Goal: Task Accomplishment & Management: Complete application form

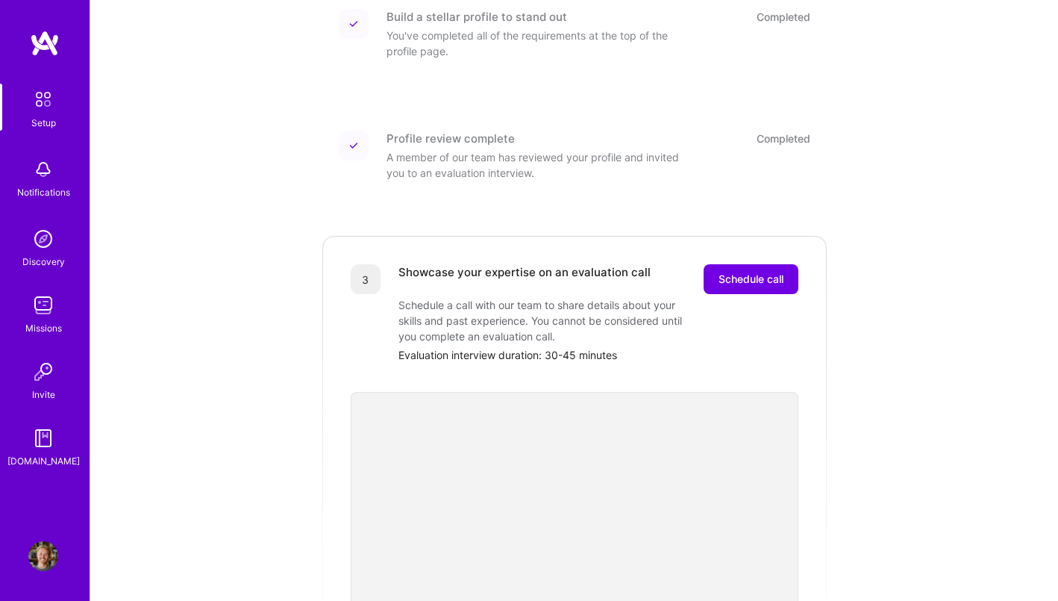
scroll to position [259, 0]
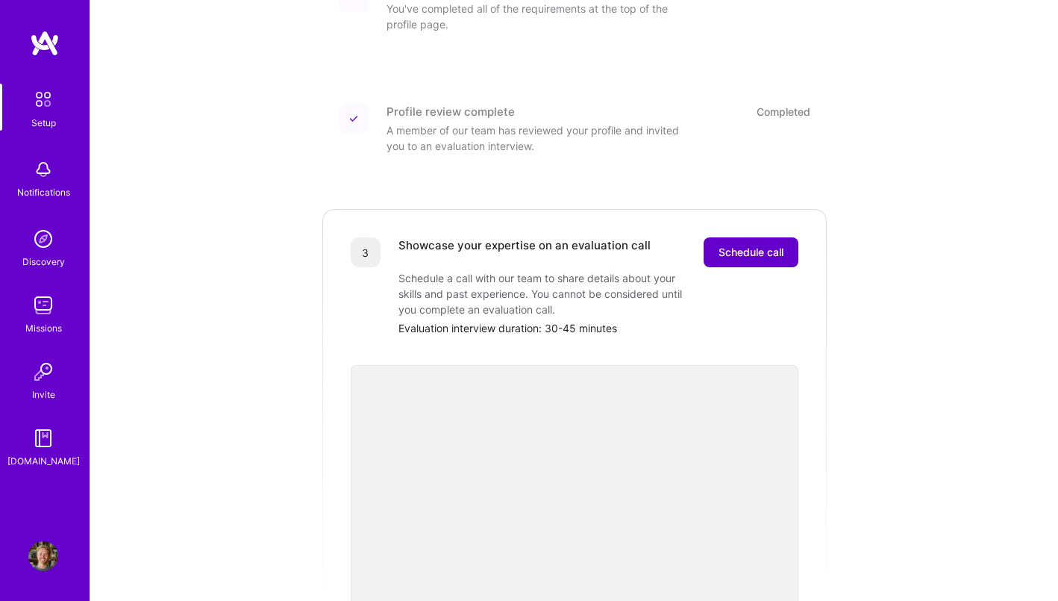
click at [753, 245] on span "Schedule call" at bounding box center [751, 252] width 65 height 15
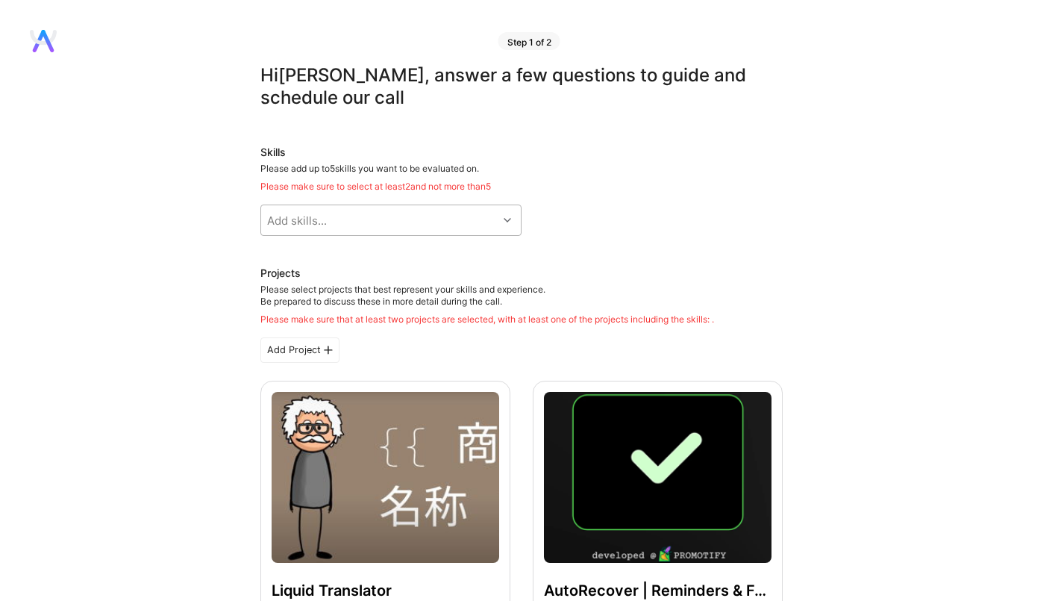
click at [493, 222] on div "Add skills..." at bounding box center [379, 220] width 237 height 30
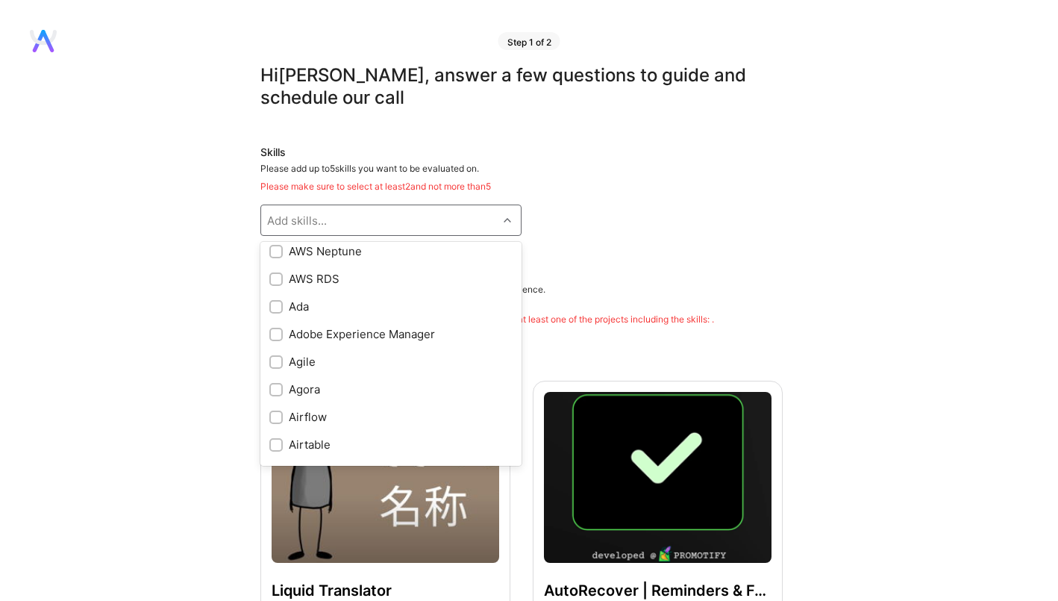
scroll to position [361, 0]
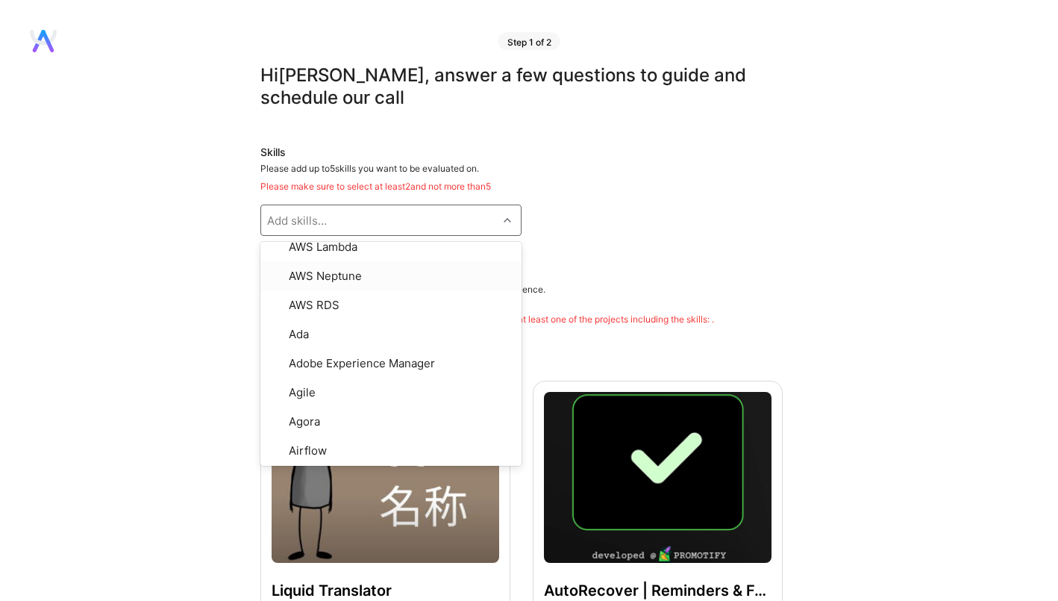
click at [357, 221] on div "Add skills..." at bounding box center [379, 220] width 237 height 30
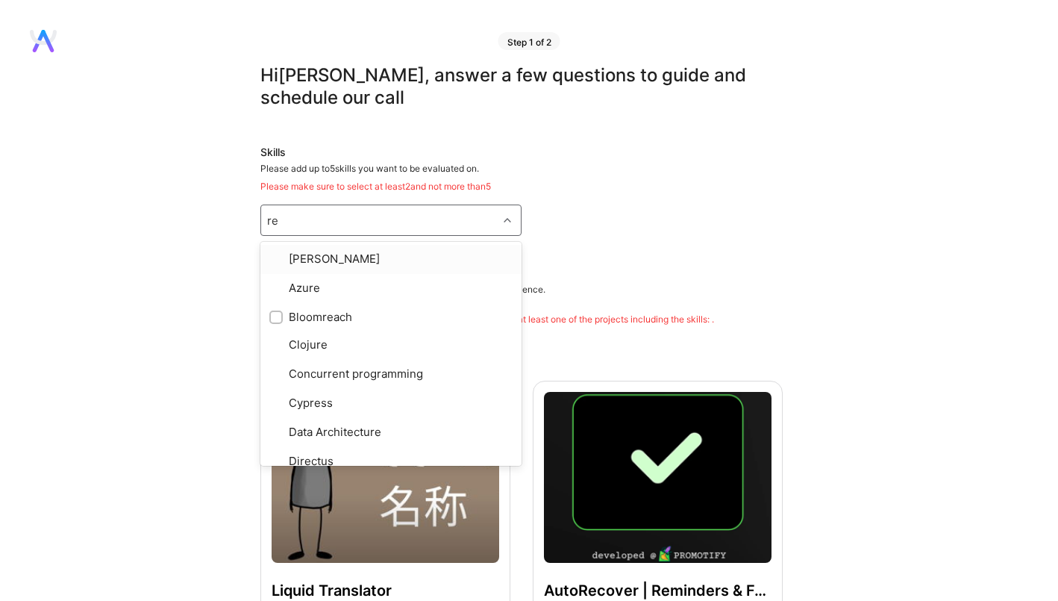
type input "rea"
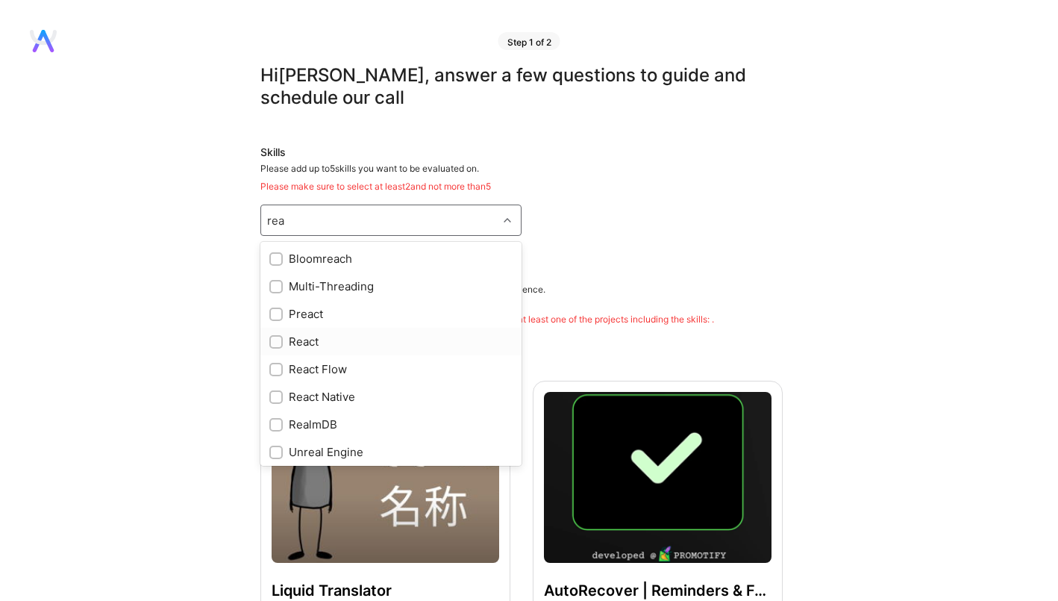
click at [278, 339] on input "checkbox" at bounding box center [277, 342] width 10 height 10
checkbox input "true"
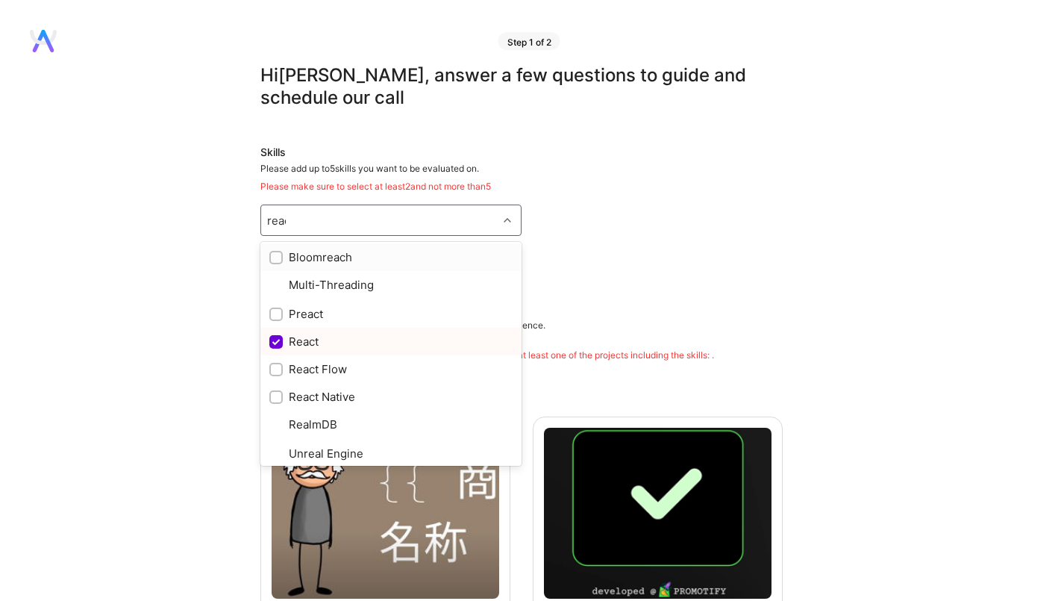
scroll to position [0, 0]
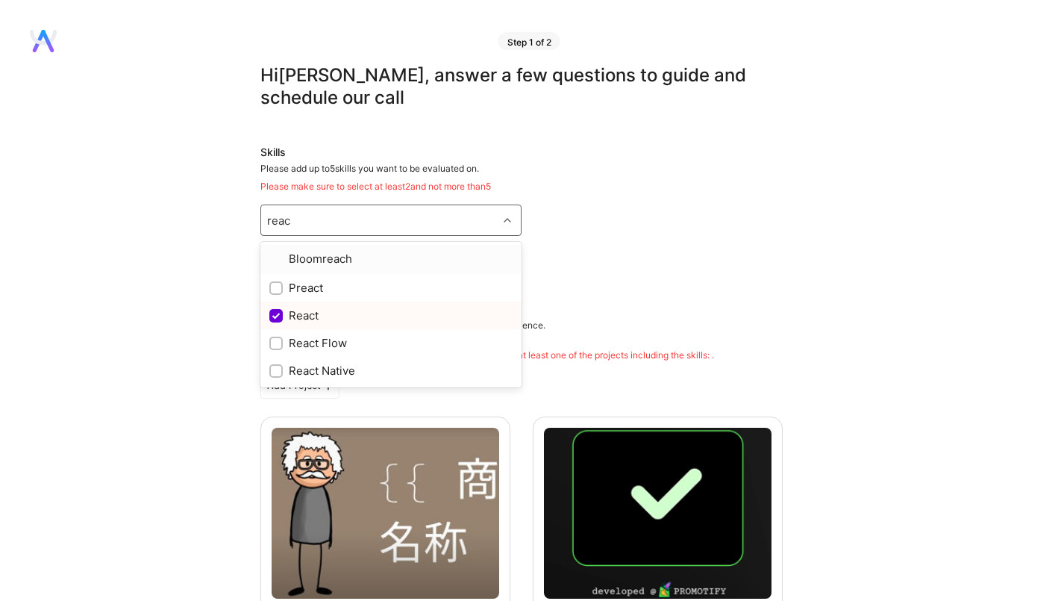
type input "react"
click at [330, 223] on div "react" at bounding box center [379, 220] width 237 height 30
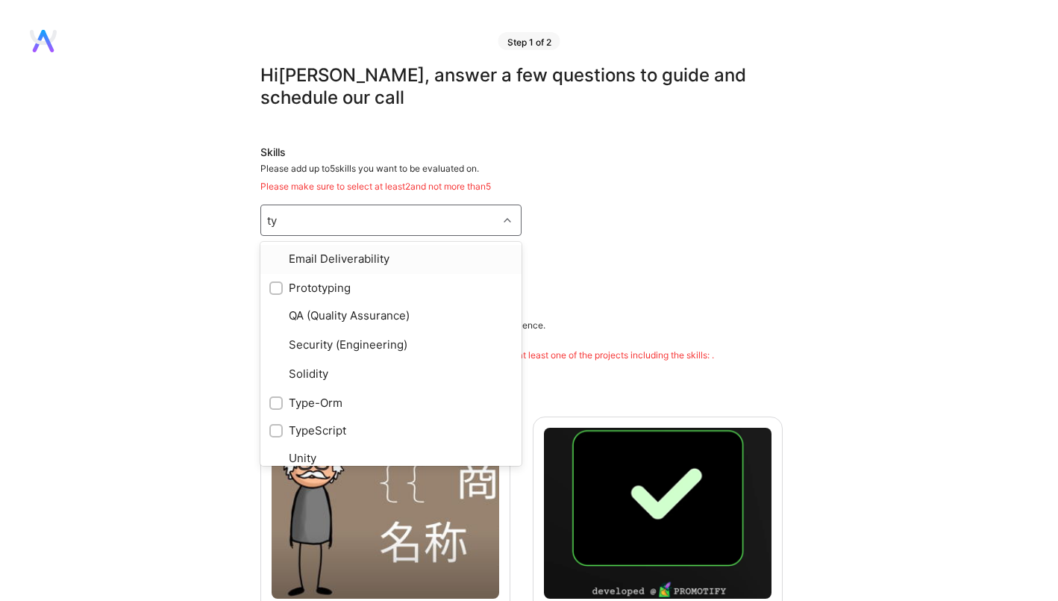
type input "typ"
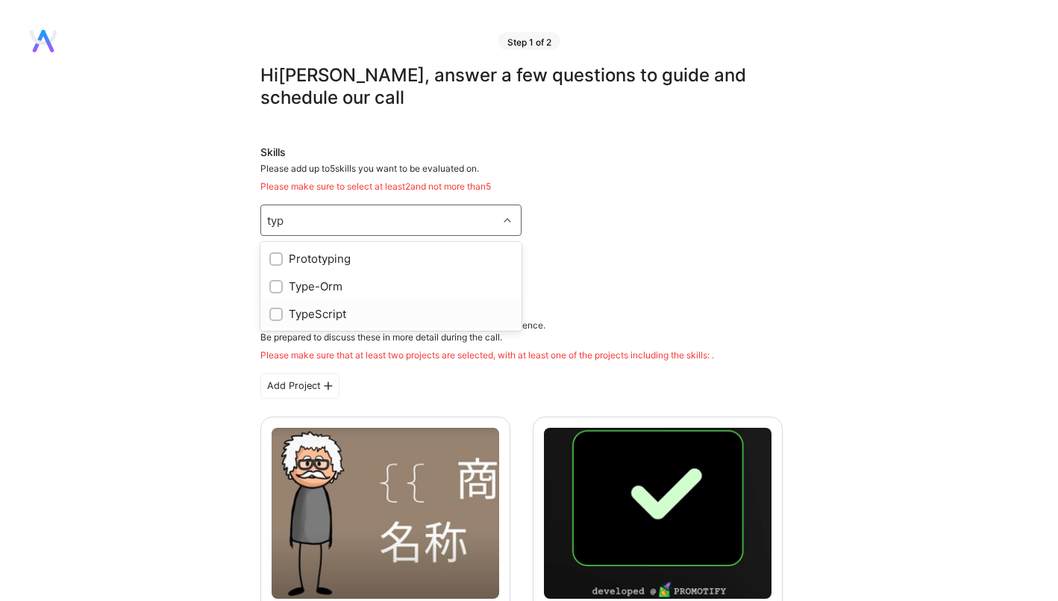
click at [322, 311] on div "TypeScript" at bounding box center [390, 314] width 243 height 16
checkbox input "true"
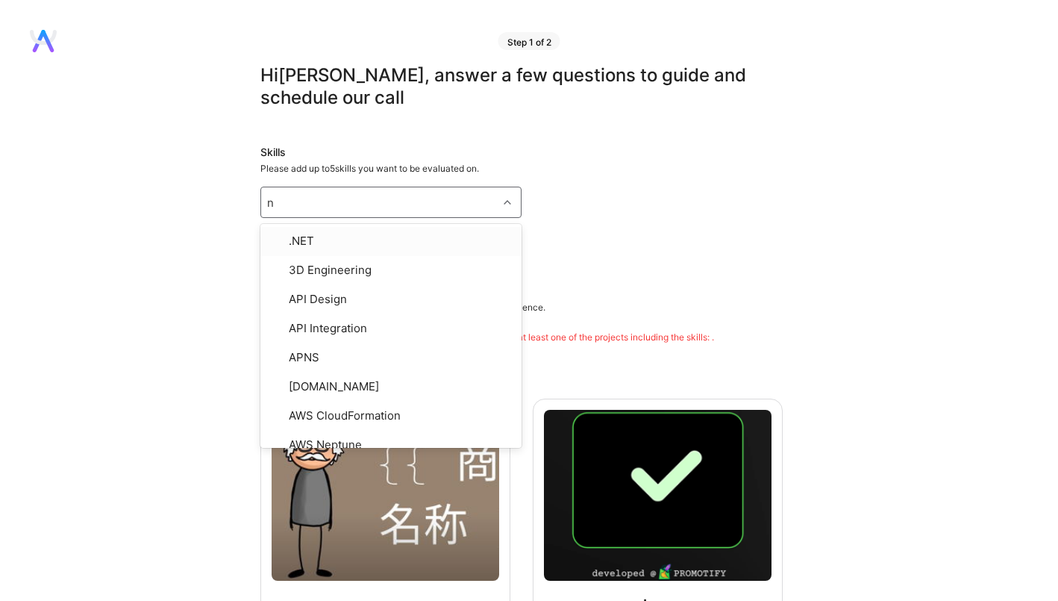
type input "no"
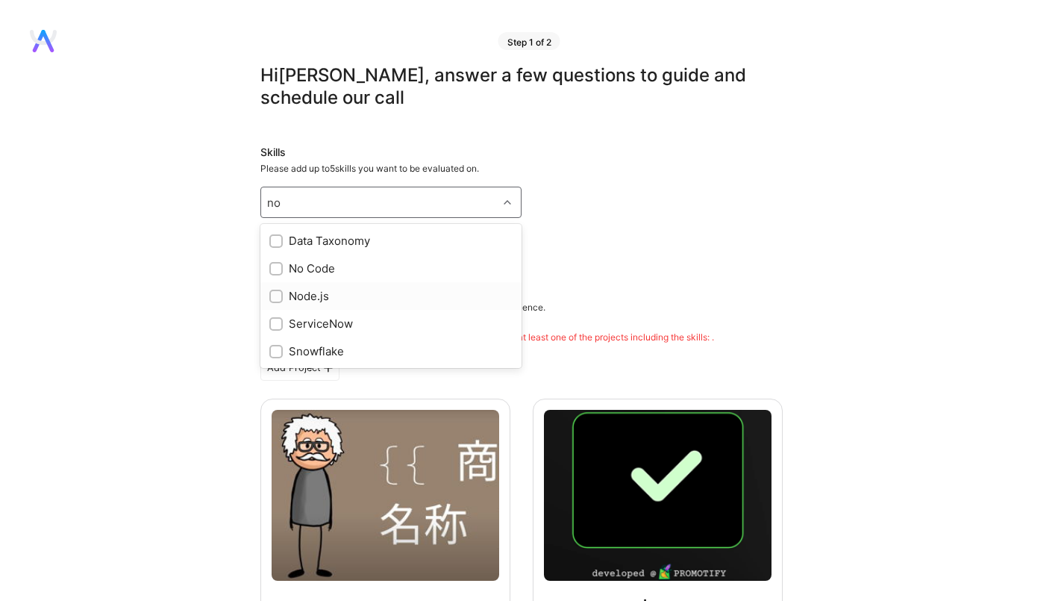
click at [304, 290] on div "Node.js" at bounding box center [390, 296] width 243 height 16
checkbox input "true"
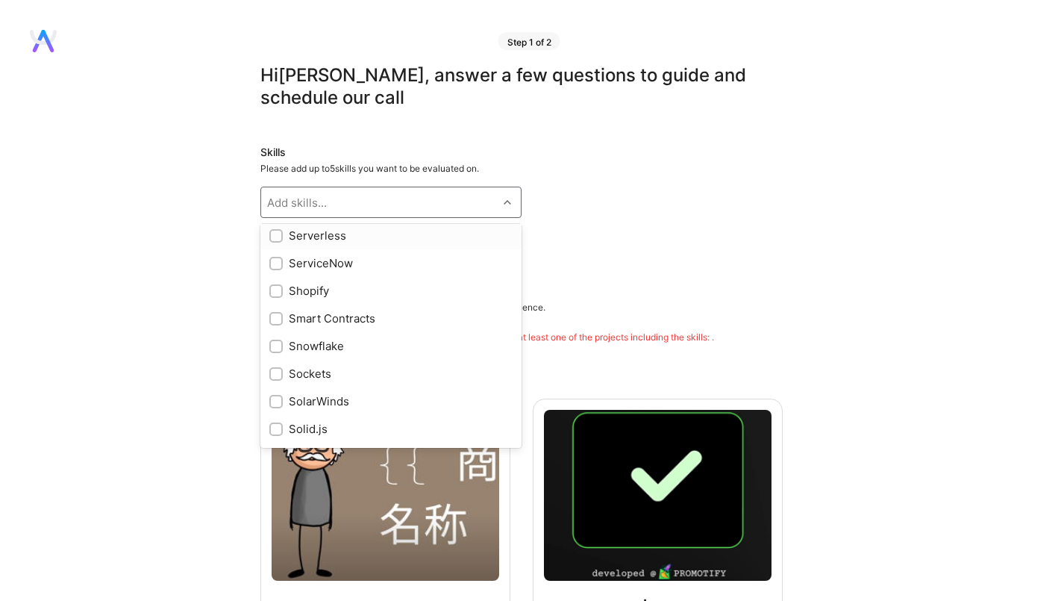
scroll to position [7327, 0]
click at [318, 293] on div "Shopify" at bounding box center [390, 286] width 243 height 16
checkbox input "true"
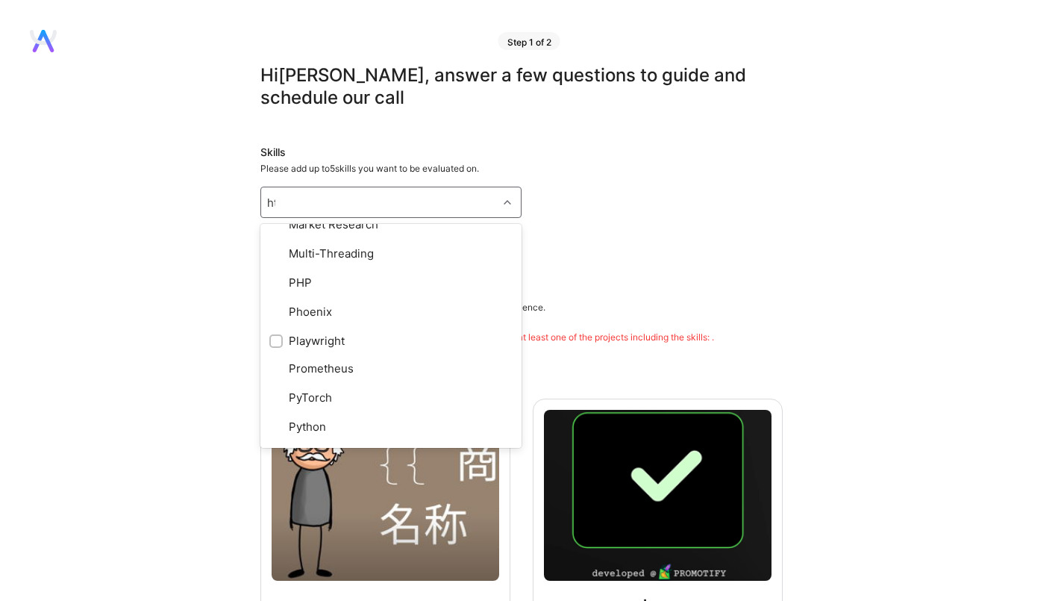
scroll to position [0, 0]
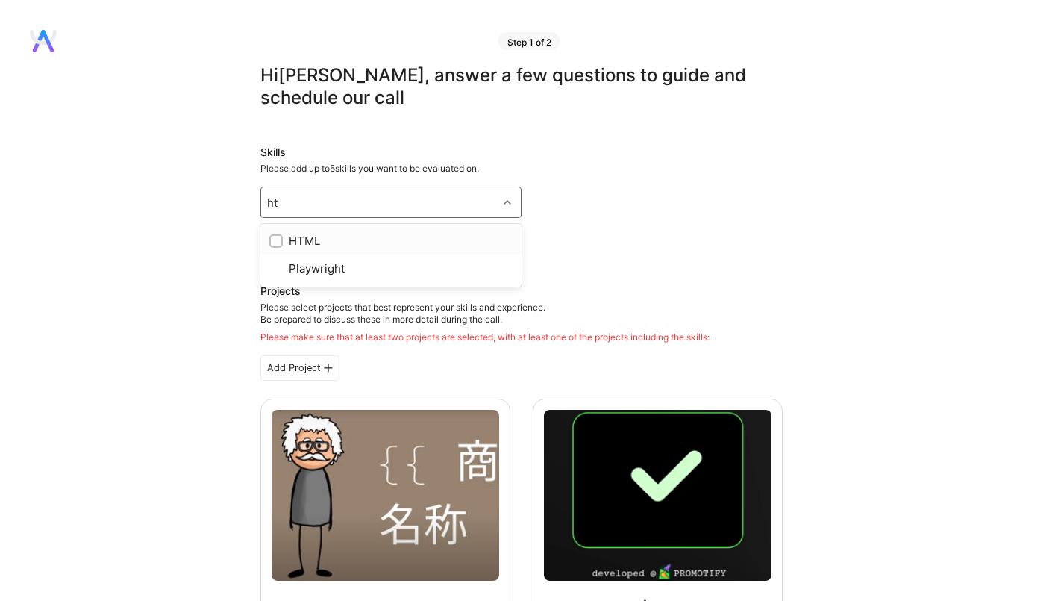
type input "htm"
click at [316, 236] on div "HTML" at bounding box center [390, 241] width 243 height 16
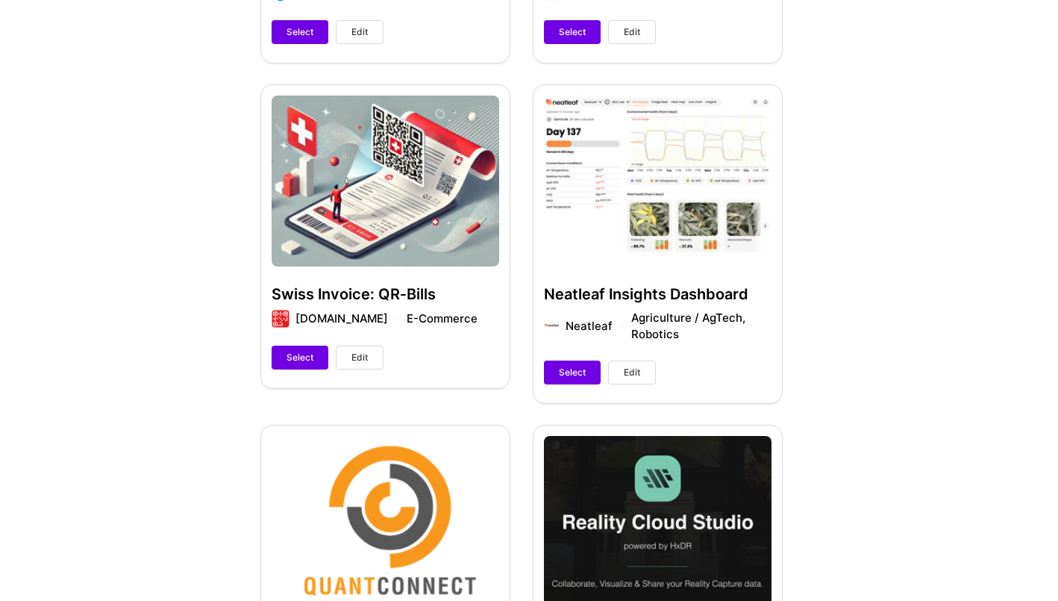
scroll to position [594, 0]
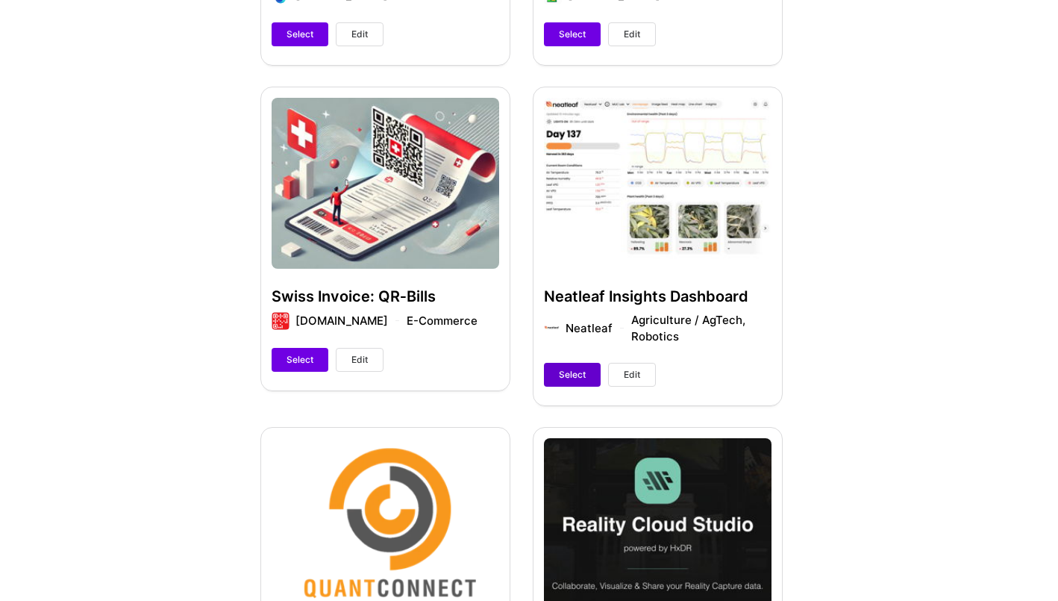
click at [563, 366] on button "Select" at bounding box center [572, 375] width 57 height 24
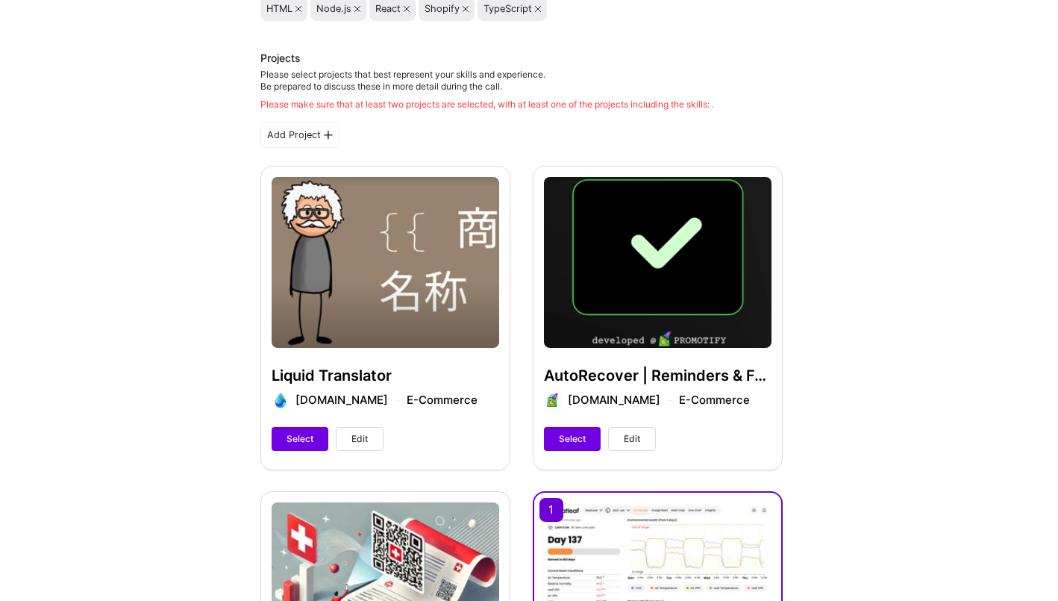
scroll to position [193, 0]
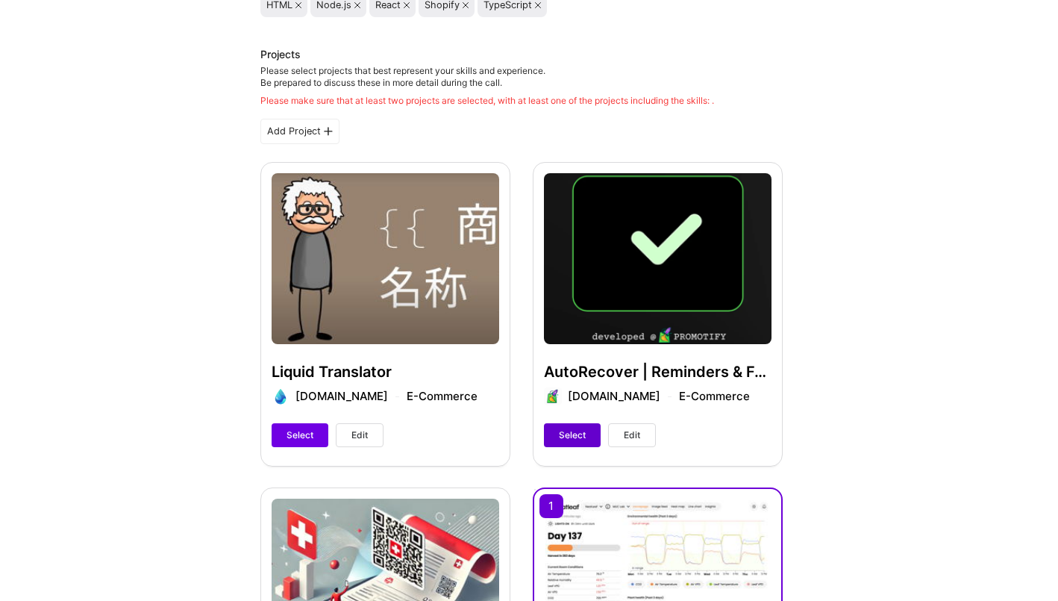
click at [589, 431] on button "Select" at bounding box center [572, 435] width 57 height 24
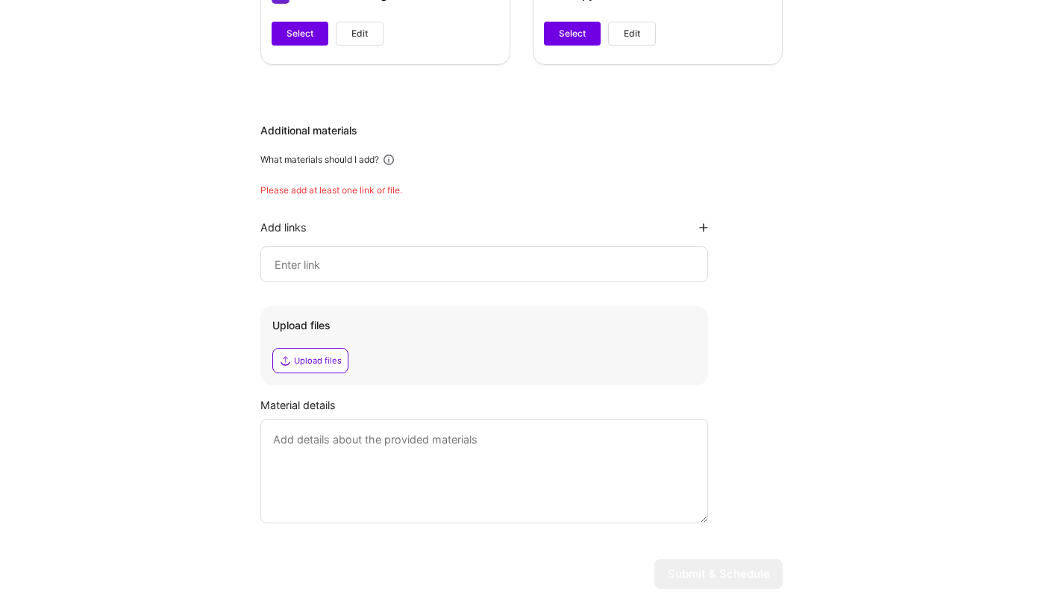
scroll to position [1633, 0]
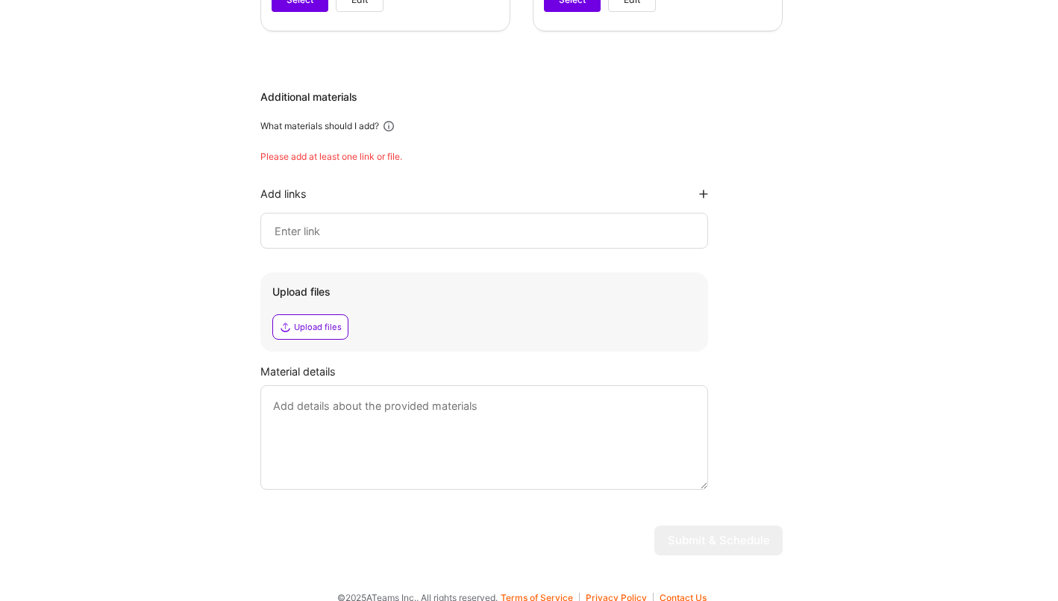
click at [448, 119] on div "What materials should I add?" at bounding box center [521, 125] width 522 height 13
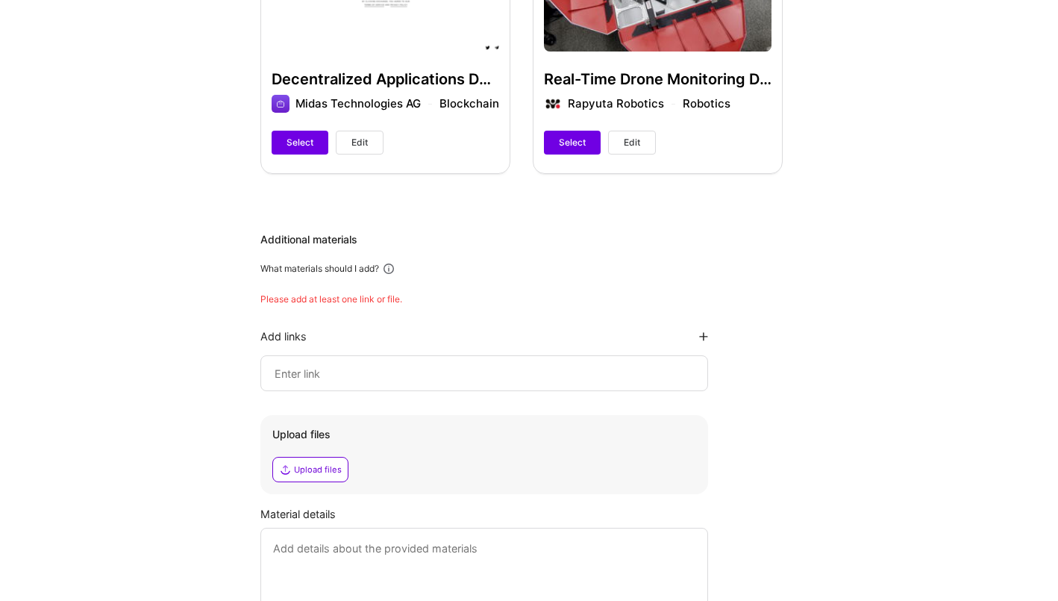
scroll to position [1495, 0]
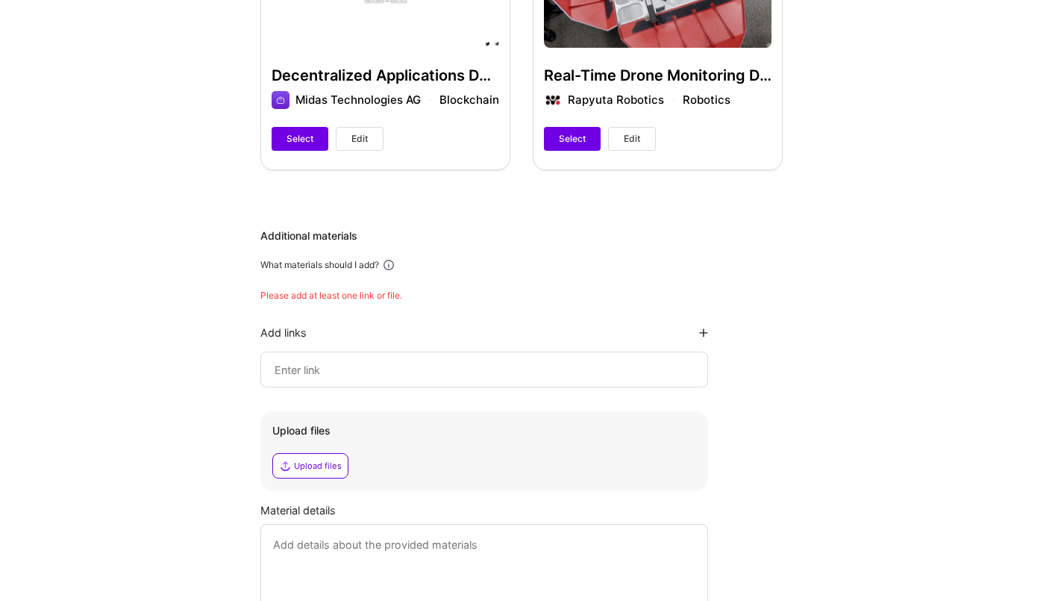
click at [343, 360] on input at bounding box center [484, 369] width 422 height 18
paste input "https://liquidtranslator.com/"
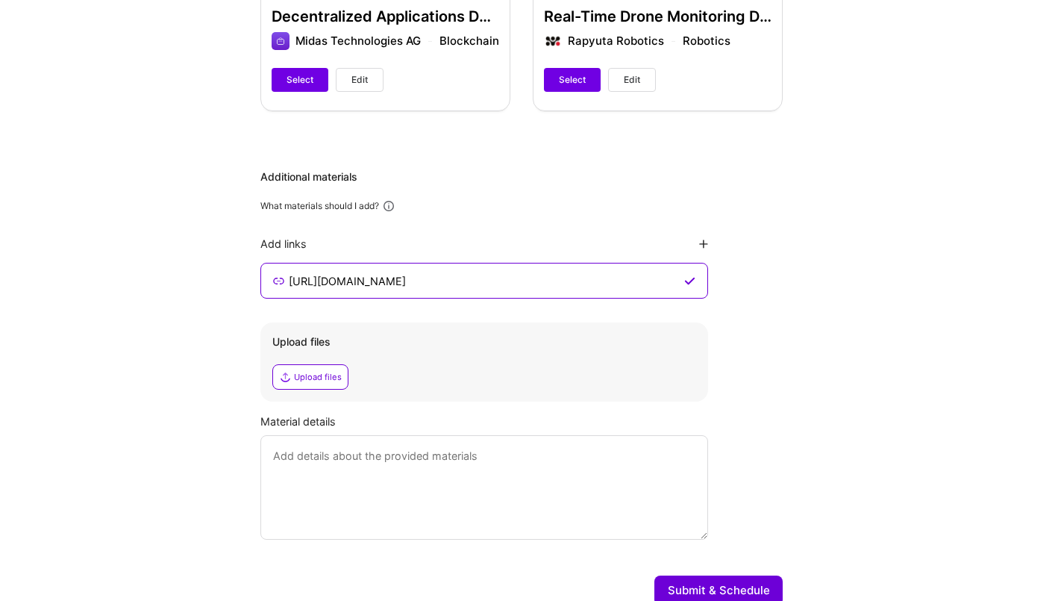
scroll to position [1554, 0]
type input "https://liquidtranslator.com/"
click at [484, 434] on textarea at bounding box center [484, 486] width 448 height 104
click at [315, 435] on textarea "The link is to the" at bounding box center [484, 486] width 448 height 104
drag, startPoint x: 375, startPoint y: 436, endPoint x: 505, endPoint y: 443, distance: 130.0
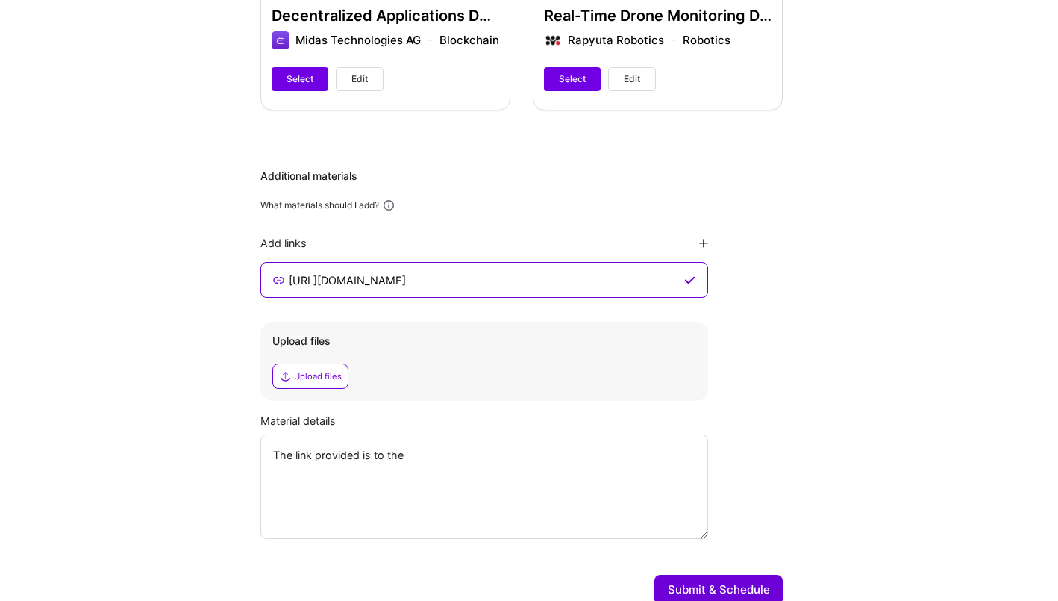
click at [505, 443] on textarea "The link provided is to the" at bounding box center [484, 486] width 448 height 104
click at [556, 439] on textarea "The link provided is for the very simple personal project Liquid Translator" at bounding box center [484, 486] width 448 height 104
click at [646, 439] on textarea "The link provided is for the very simple personal project "Liquid Translator" at bounding box center [484, 486] width 448 height 104
click at [313, 454] on textarea "The link provided is for the very simple personal project "Liquid Translator", …" at bounding box center [484, 486] width 448 height 104
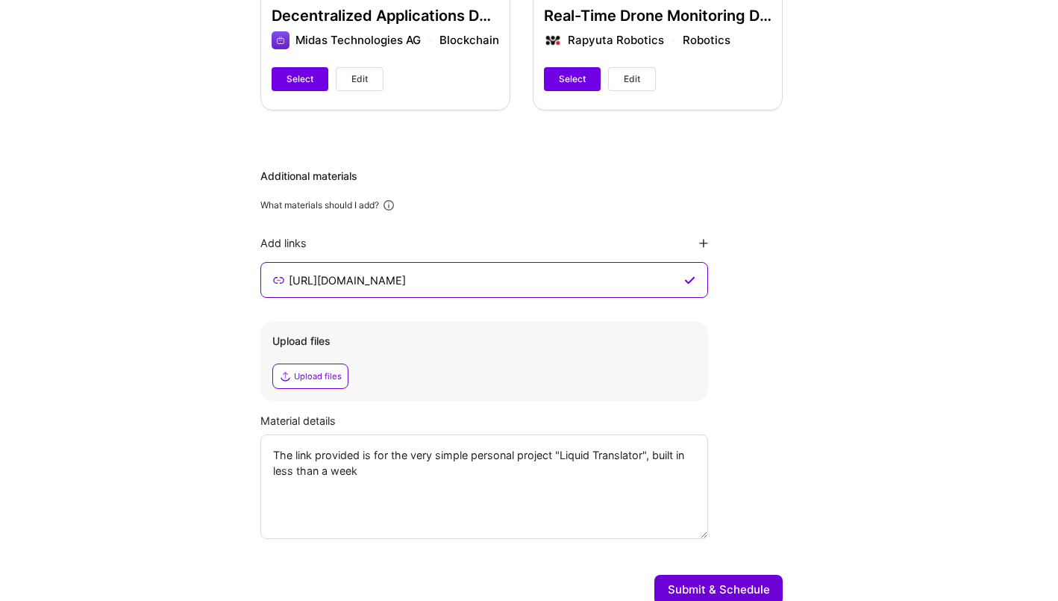
click at [313, 454] on textarea "The link provided is for the very simple personal project "Liquid Translator", …" at bounding box center [484, 486] width 448 height 104
click at [359, 457] on textarea "The link provided is for the very simple personal project "Liquid Translator", …" at bounding box center [484, 486] width 448 height 104
click at [656, 440] on textarea "The link provided is for the very simple personal project "Liquid Translator", …" at bounding box center [484, 486] width 448 height 104
click at [296, 457] on textarea "The link provided is for the very simple personal project "Liquid Translator", …" at bounding box center [484, 486] width 448 height 104
click at [449, 454] on textarea "The link provided is for the very simple personal project "Liquid Translator", …" at bounding box center [484, 486] width 448 height 104
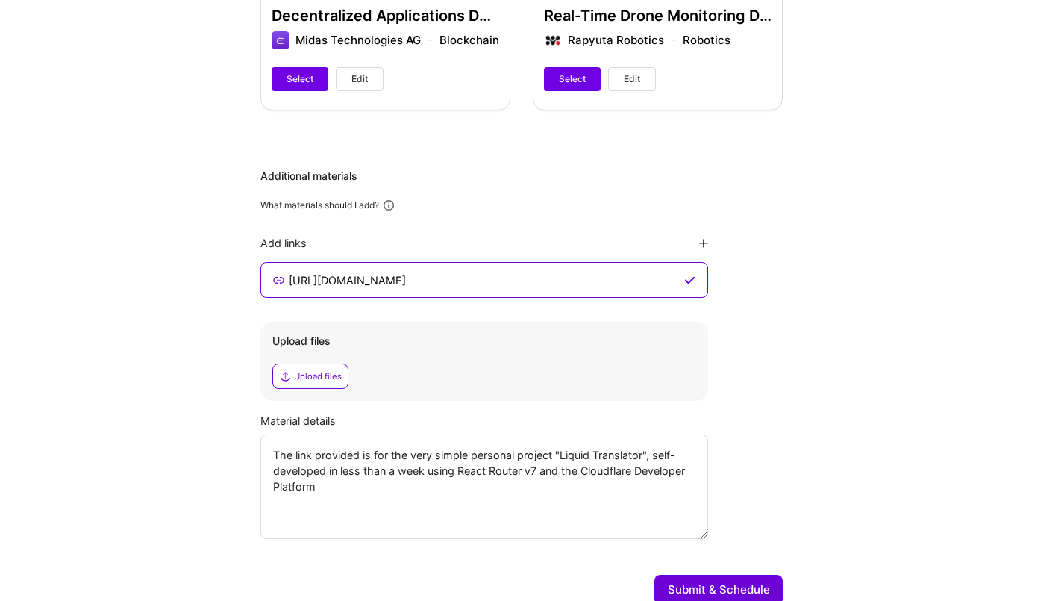
click at [540, 456] on textarea "The link provided is for the very simple personal project "Liquid Translator", …" at bounding box center [484, 486] width 448 height 104
click at [474, 471] on textarea "The link provided is for the very simple personal project "Liquid Translator", …" at bounding box center [484, 486] width 448 height 104
click at [545, 454] on textarea "The link provided is for the very simple personal project "Liquid Translator", …" at bounding box center [484, 486] width 448 height 104
click at [643, 453] on textarea "The link provided is for the very simple personal project "Liquid Translator", …" at bounding box center [484, 486] width 448 height 104
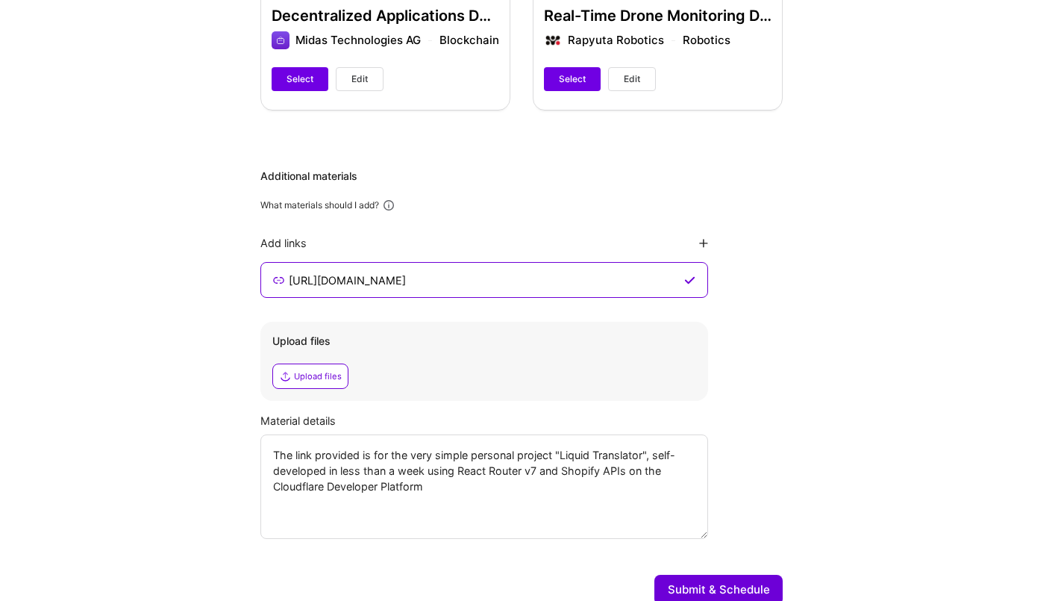
click at [458, 472] on textarea "The link provided is for the very simple personal project "Liquid Translator", …" at bounding box center [484, 486] width 448 height 104
click at [646, 454] on textarea "The link provided is for the very simple personal project "Liquid Translator", …" at bounding box center [484, 486] width 448 height 104
type textarea "The link provided is for the very simple personal project "Liquid Translator", …"
click at [742, 575] on button "Submit & Schedule" at bounding box center [718, 590] width 128 height 30
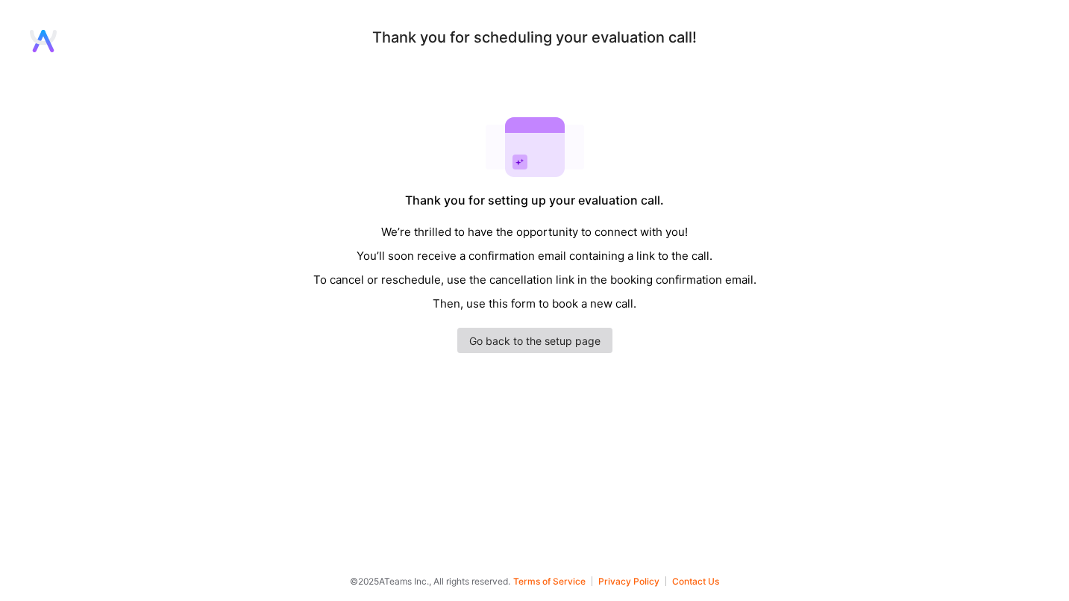
click at [559, 337] on link "Go back to the setup page" at bounding box center [534, 340] width 155 height 25
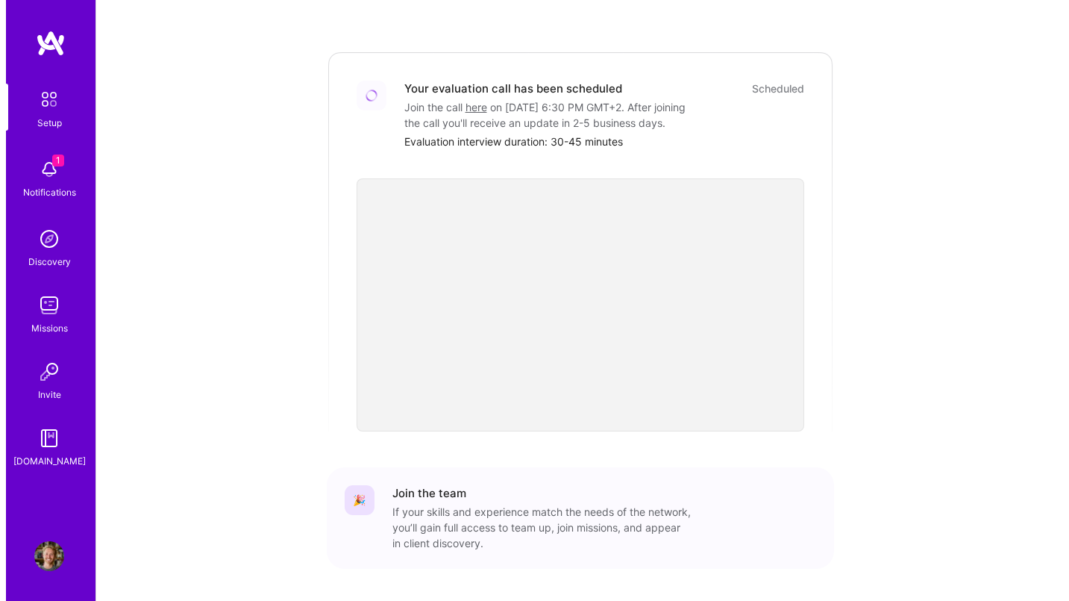
scroll to position [466, 0]
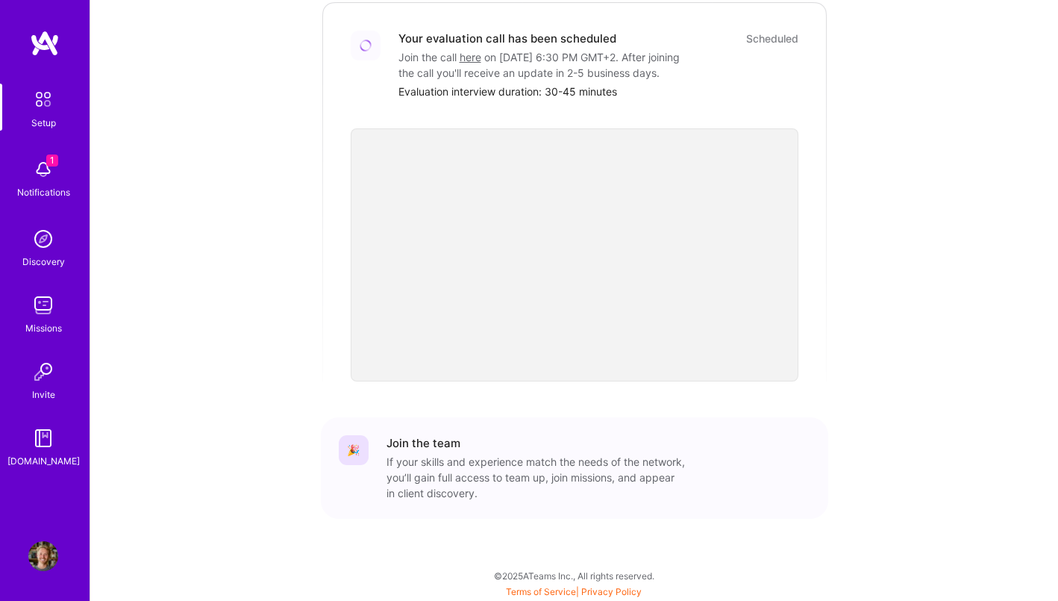
click at [57, 178] on img at bounding box center [43, 169] width 30 height 30
click at [40, 163] on div "Setup 1 Notifications Discovery Missions Invite A.Guide" at bounding box center [45, 276] width 90 height 385
click at [43, 165] on img at bounding box center [43, 169] width 30 height 30
